Goal: Information Seeking & Learning: Learn about a topic

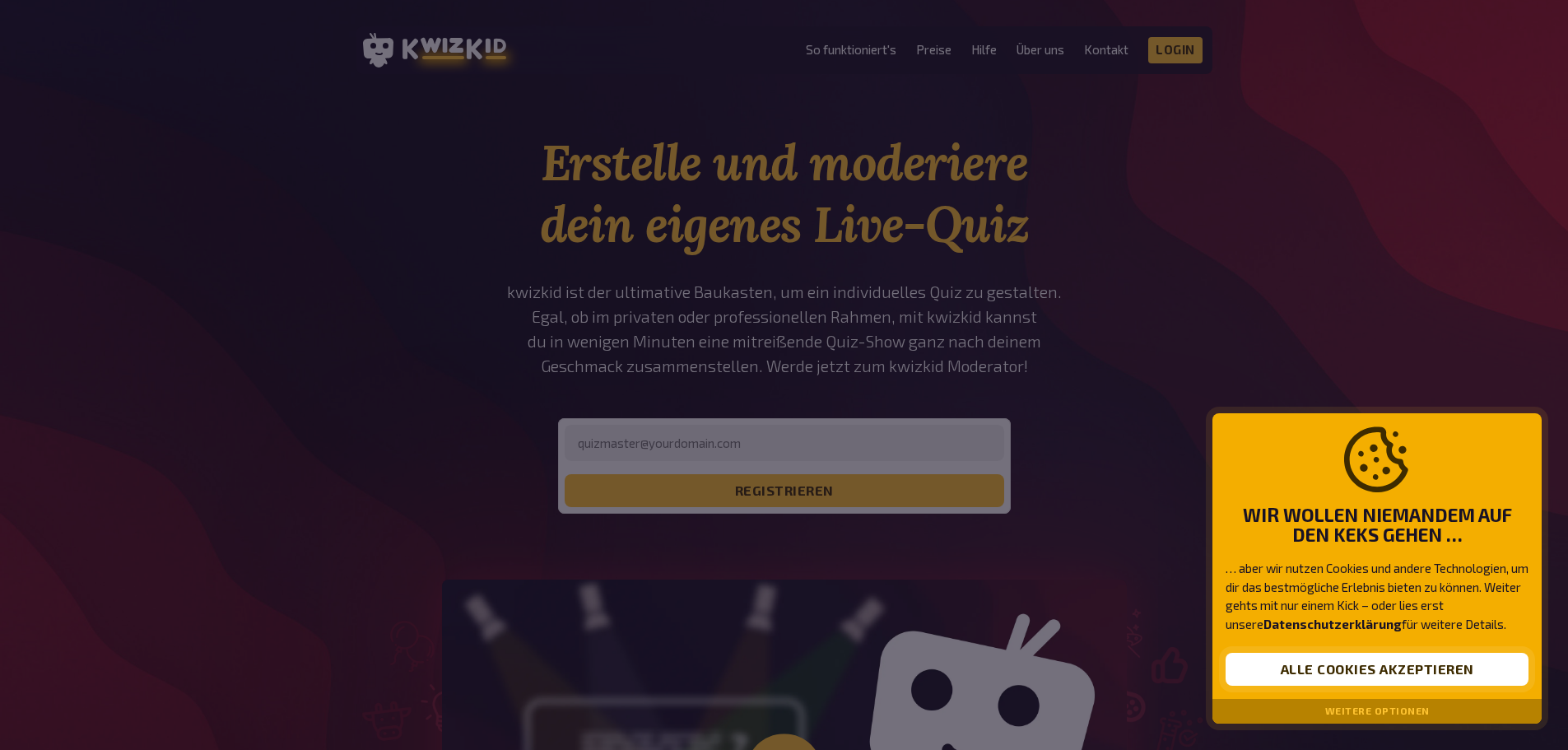
click at [1362, 665] on button "Alle Cookies akzeptieren" at bounding box center [1377, 669] width 303 height 33
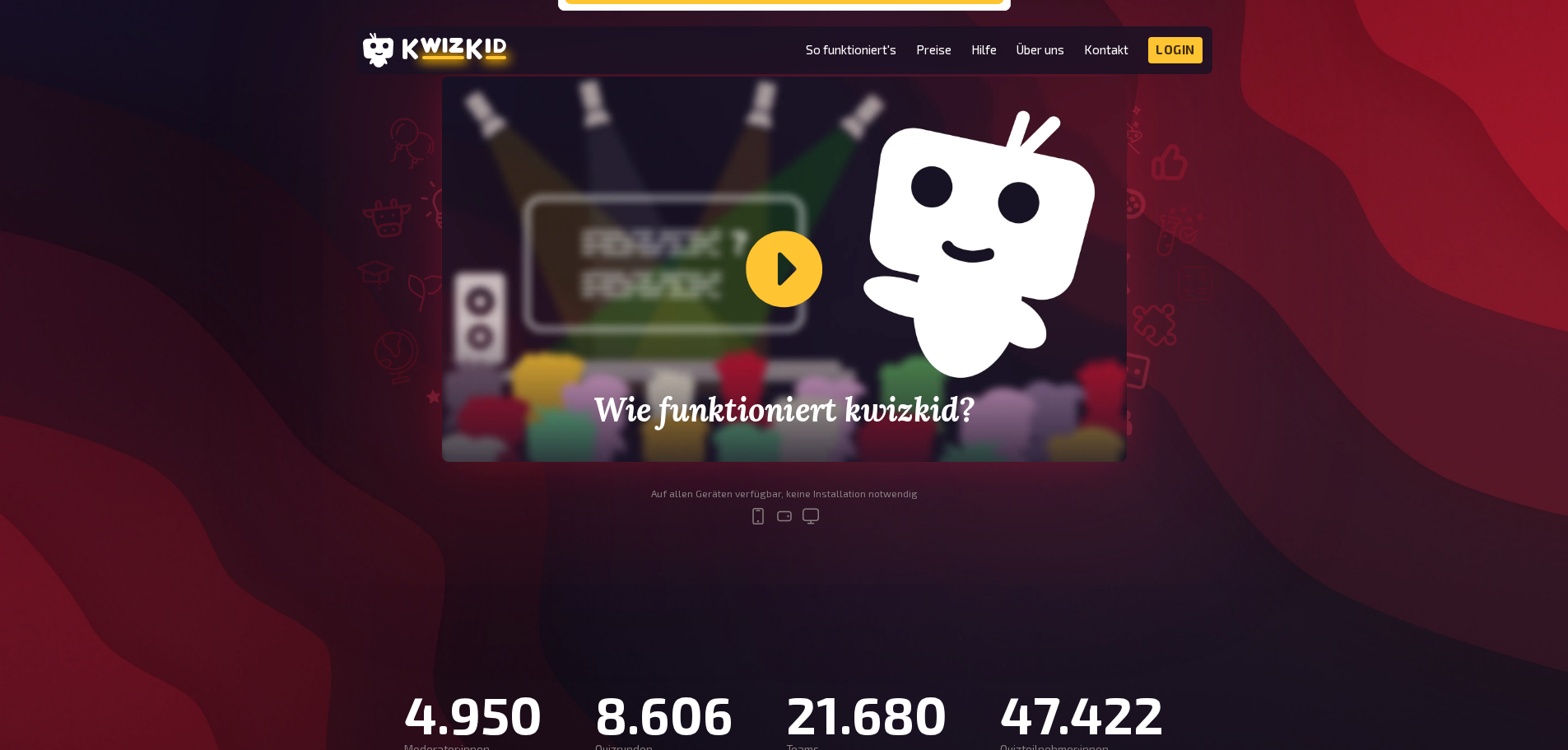
scroll to position [577, 0]
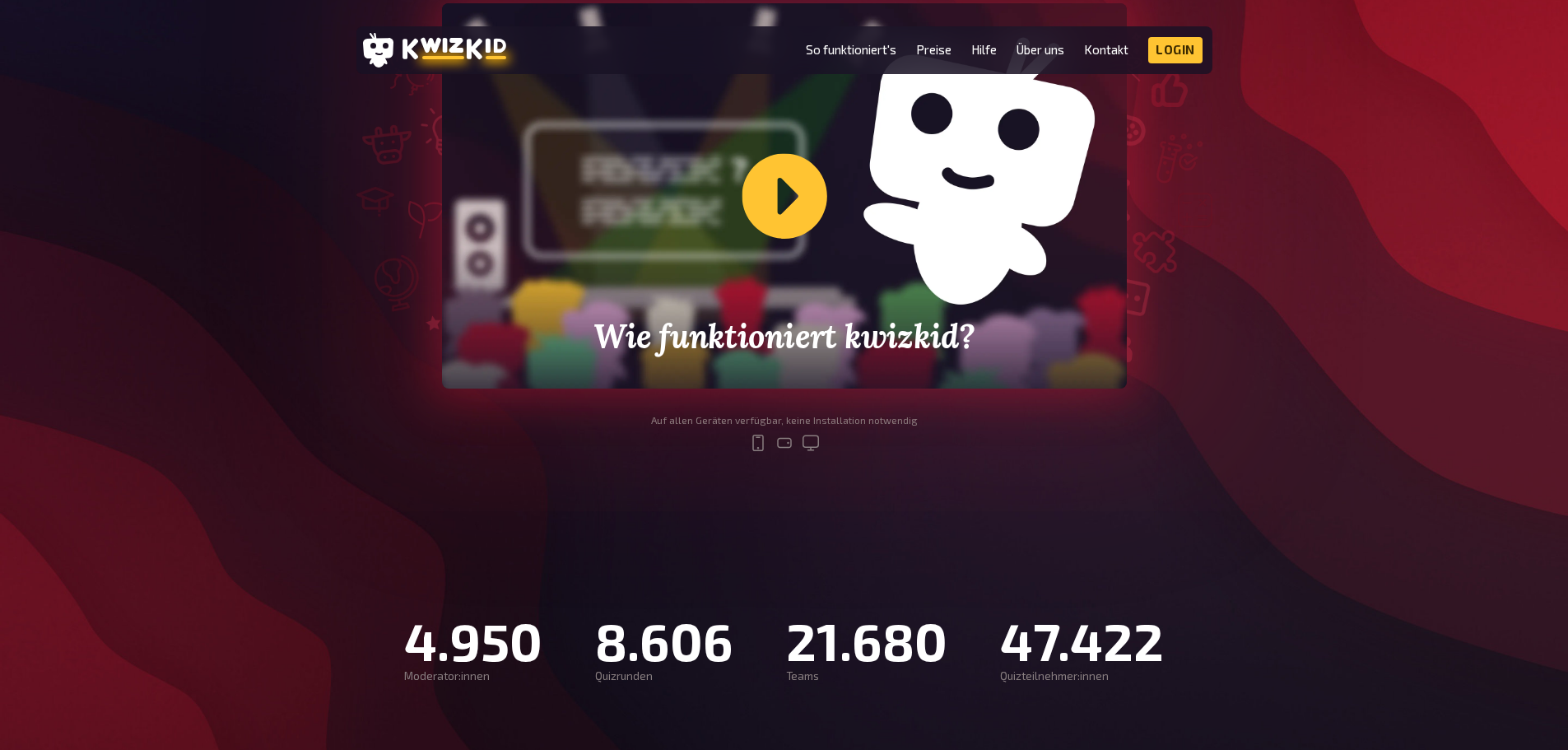
click at [779, 202] on div "Wie funktioniert kwizkid?" at bounding box center [784, 196] width 685 height 386
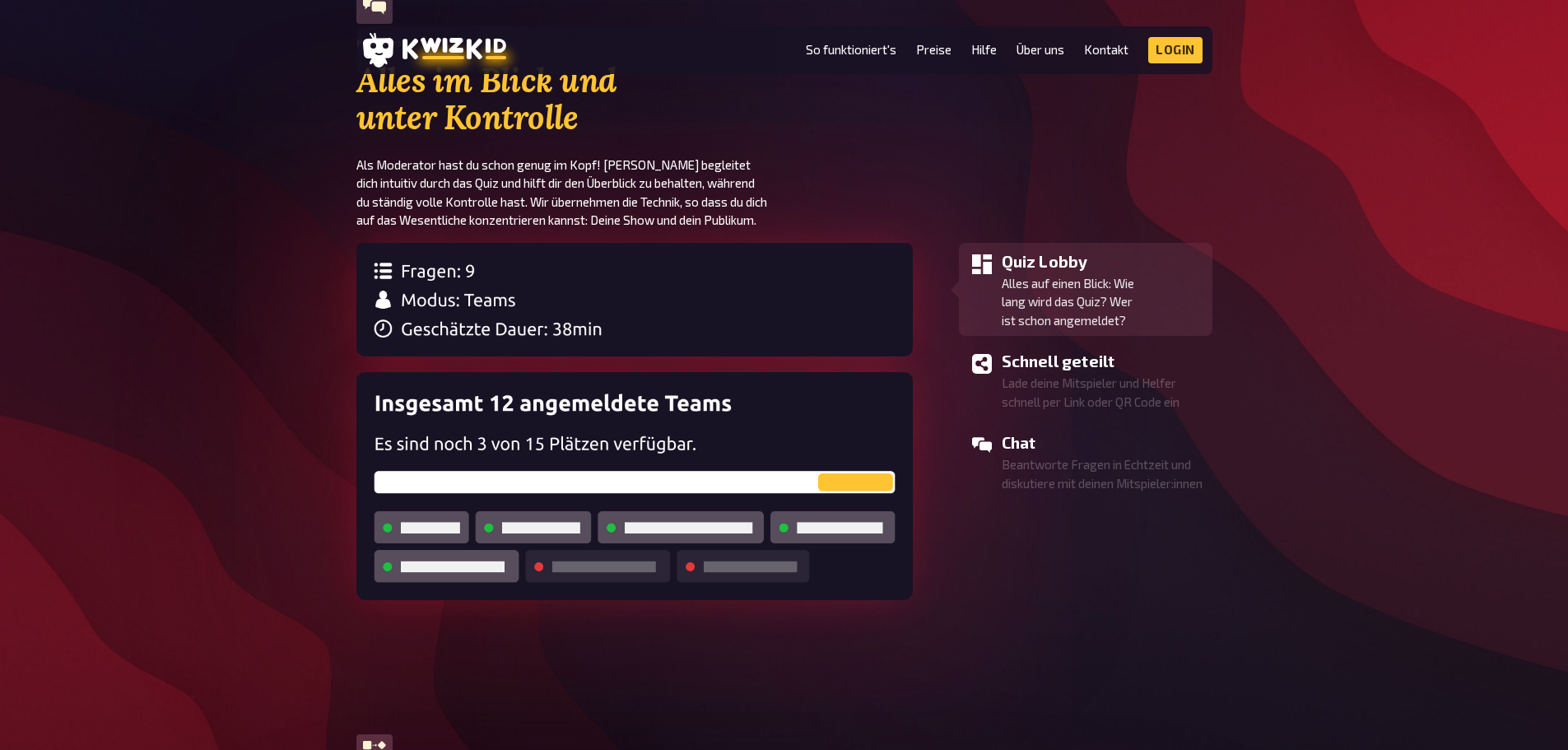
scroll to position [988, 0]
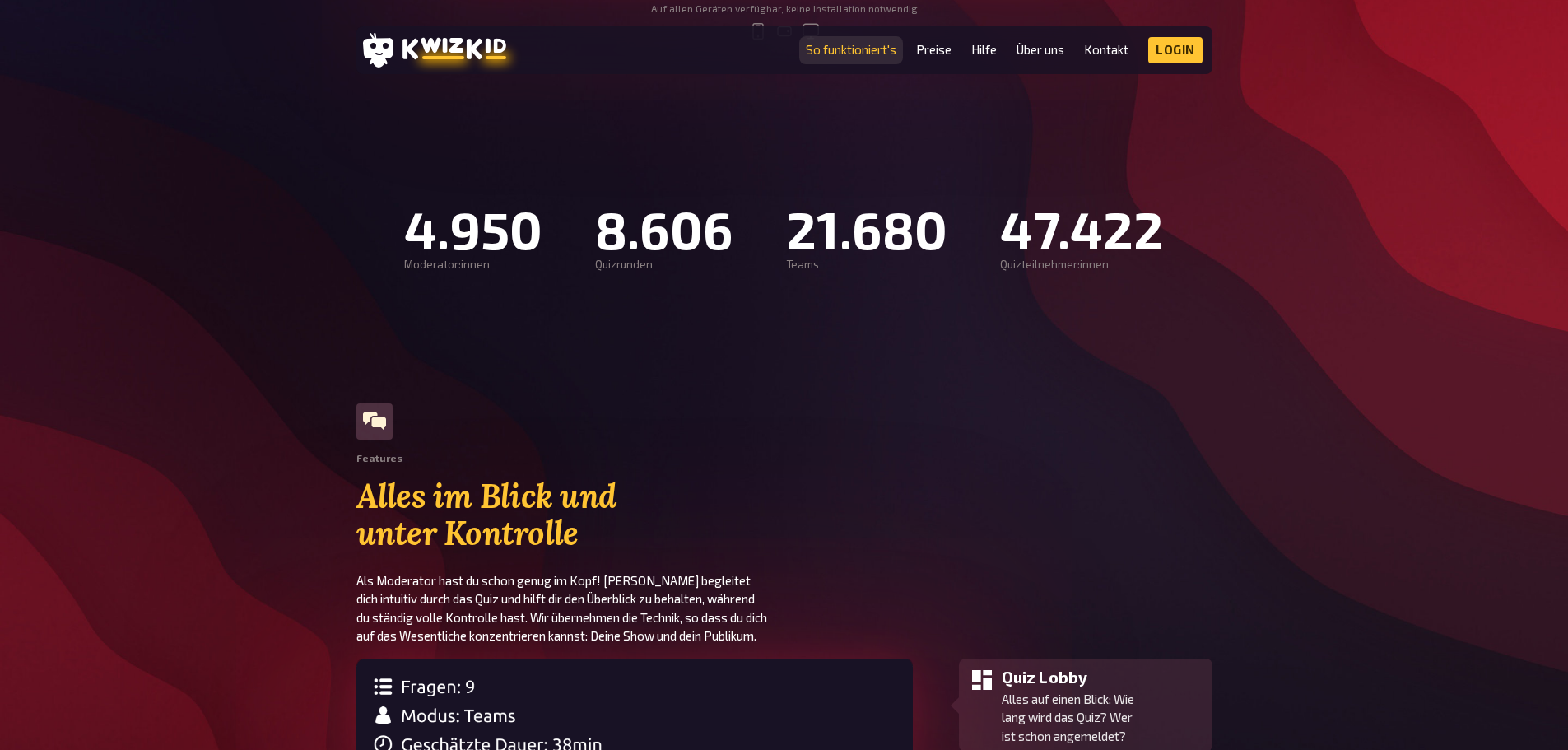
click at [865, 46] on link "So funktioniert's" at bounding box center [851, 50] width 91 height 14
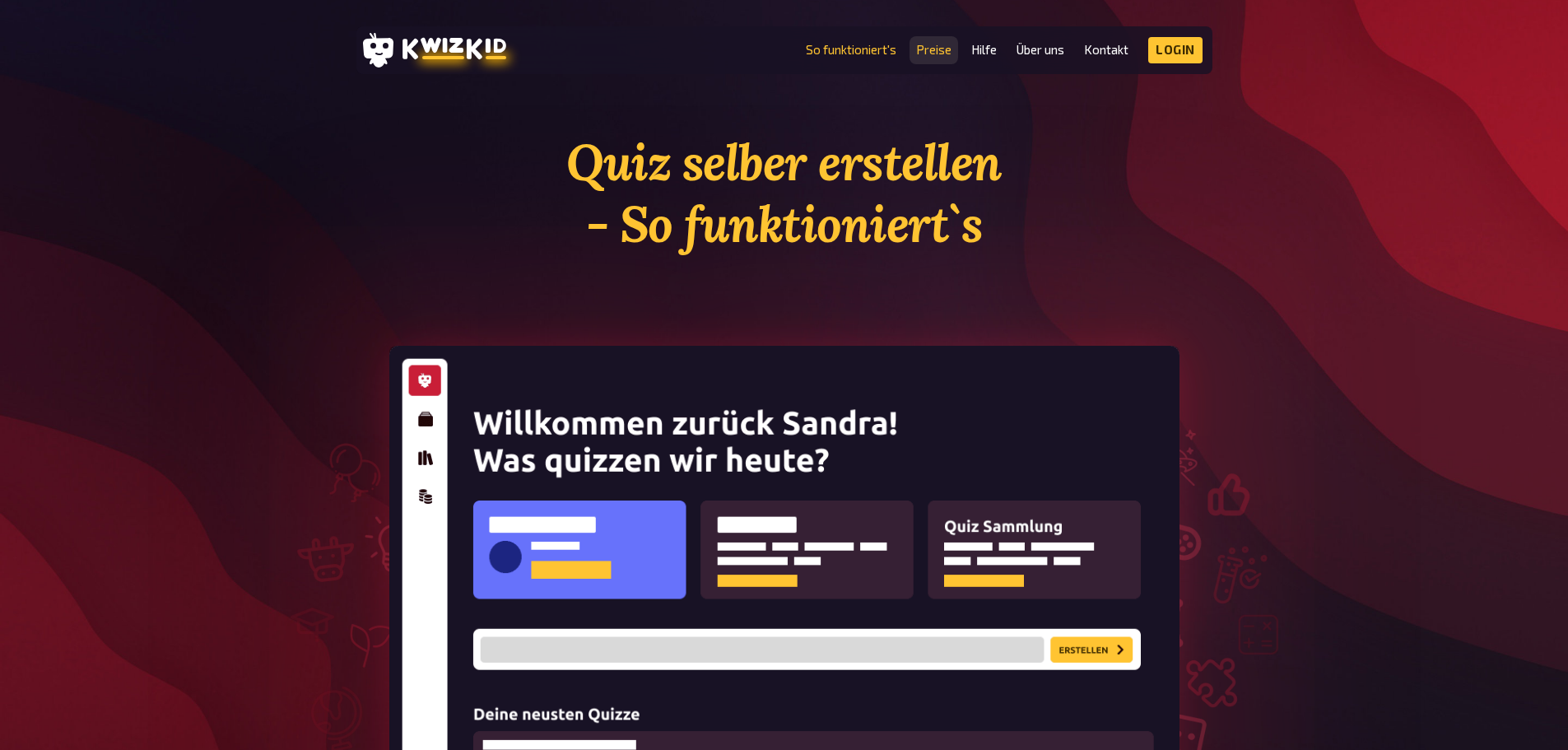
click at [946, 44] on link "Preise" at bounding box center [934, 50] width 35 height 14
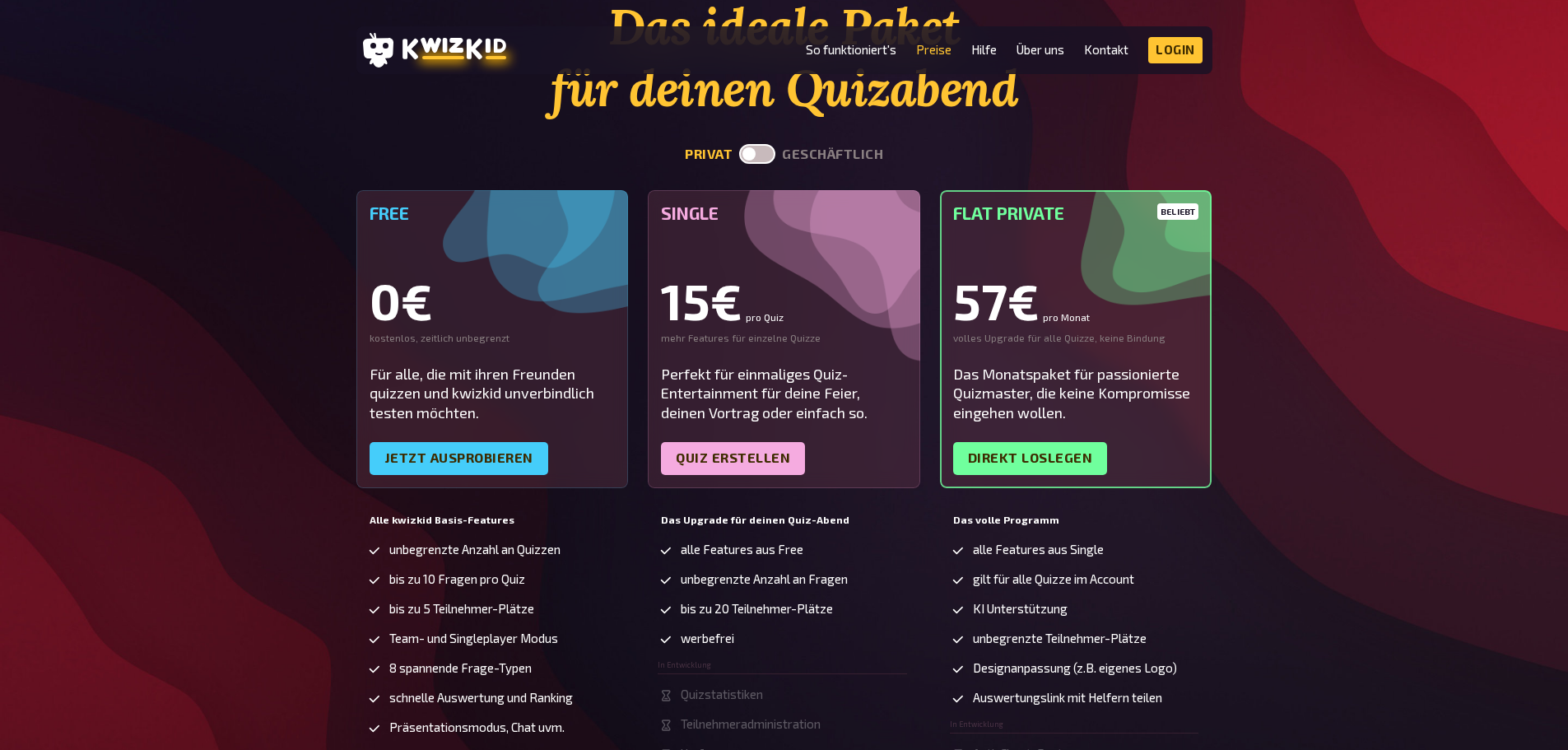
scroll to position [165, 0]
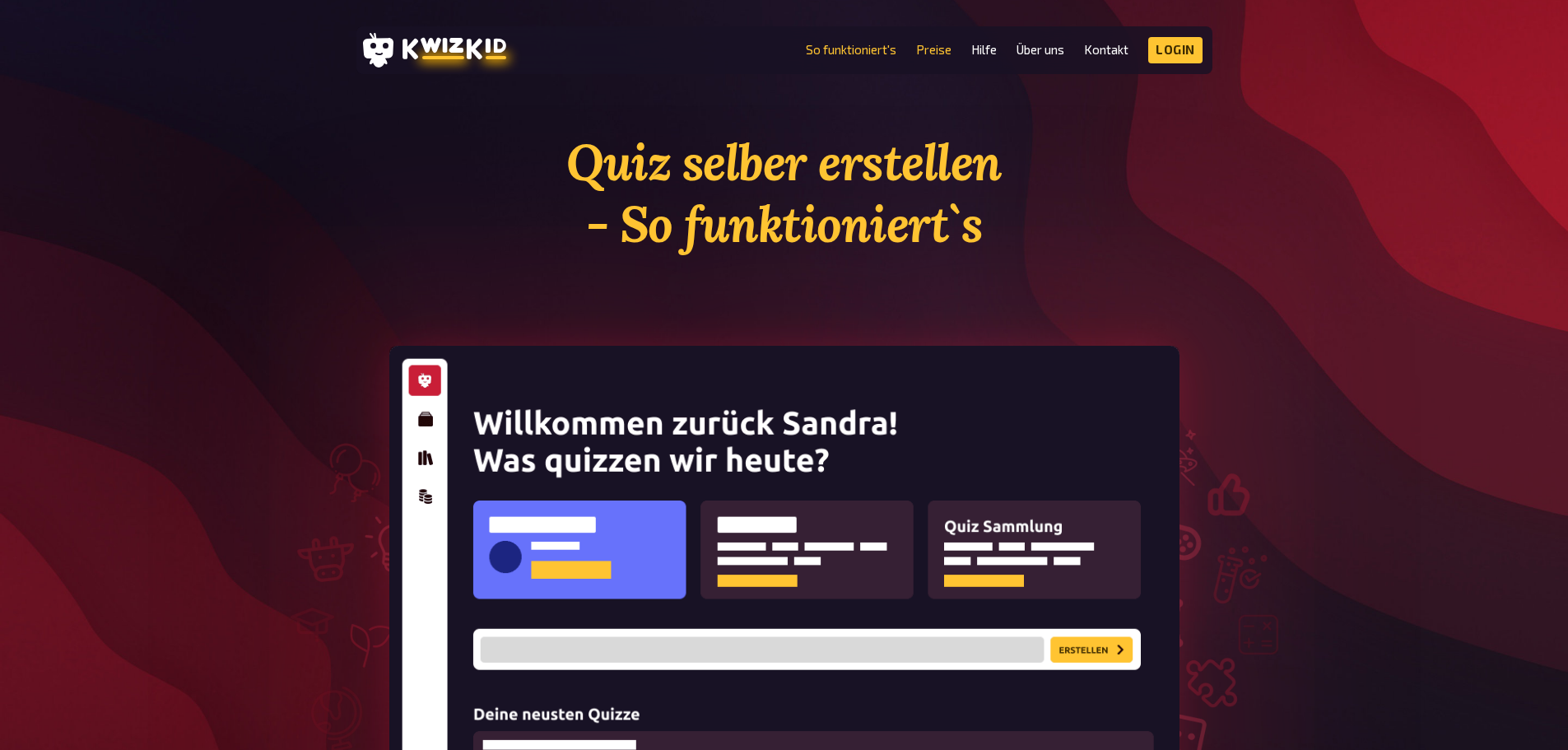
scroll to position [988, 0]
